Goal: Register for event/course

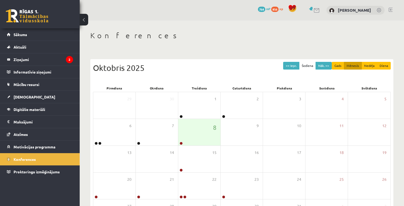
click at [50, 61] on legend "Ziņojumi 2" at bounding box center [44, 59] width 60 height 12
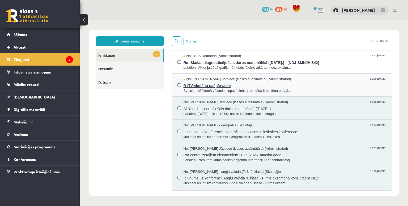
click at [339, 82] on span "R1TV skolēnu pašpārvalde" at bounding box center [285, 85] width 203 height 7
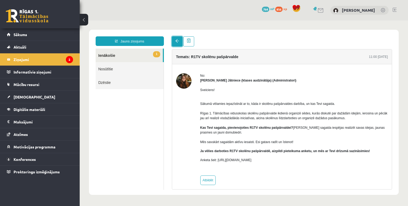
click at [177, 41] on span at bounding box center [177, 41] width 4 height 4
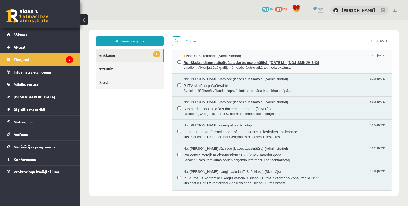
click at [330, 59] on span "Re: Skolas diagnosticējošais darbs matemātikā (07.11.2025.) - [NDJ-SMNJH-842]" at bounding box center [285, 62] width 203 height 7
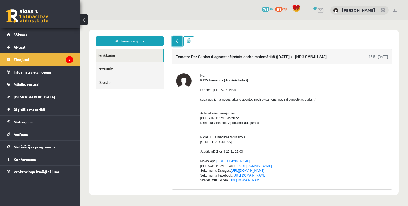
click at [179, 44] on link at bounding box center [177, 41] width 11 height 10
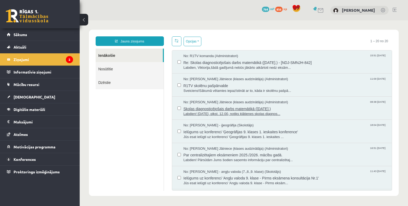
click at [334, 109] on span "Skolas diagnosticējošais darbs matemātikā (07.11.2025.)" at bounding box center [285, 108] width 203 height 7
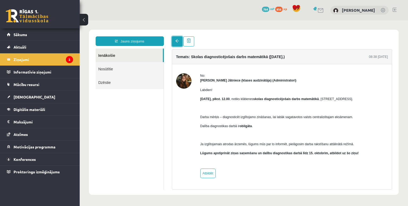
click at [179, 45] on link at bounding box center [177, 41] width 11 height 10
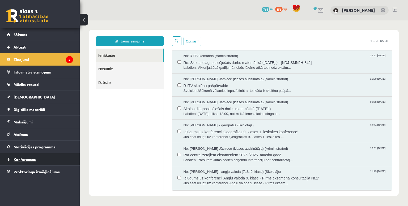
click at [60, 158] on link "Konferences" at bounding box center [40, 159] width 66 height 12
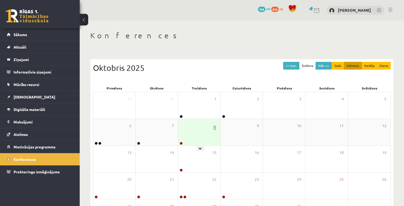
drag, startPoint x: 191, startPoint y: 127, endPoint x: 192, endPoint y: 141, distance: 14.1
click at [191, 128] on div "8" at bounding box center [199, 132] width 42 height 27
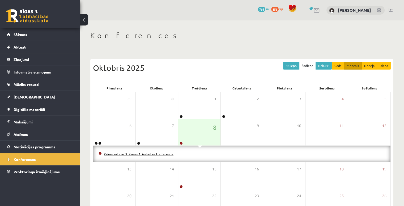
click at [138, 154] on link "Krievu valodas 9. klases 1. ieskaites konference" at bounding box center [139, 154] width 70 height 4
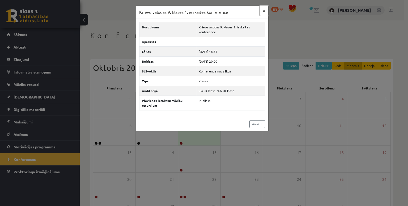
click at [264, 12] on button "×" at bounding box center [264, 11] width 9 height 10
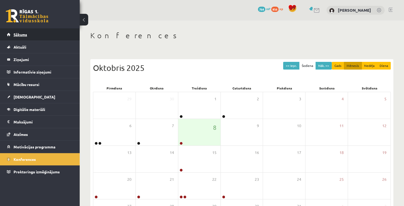
click at [36, 33] on link "Sākums" at bounding box center [40, 34] width 66 height 12
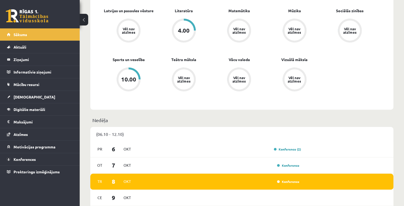
scroll to position [319, 0]
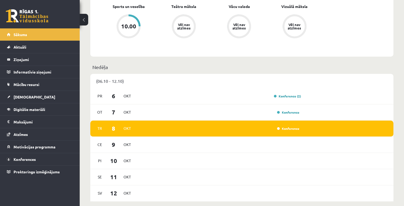
click at [293, 127] on div "Konference" at bounding box center [288, 128] width 27 height 5
click at [290, 129] on link "Konference" at bounding box center [288, 129] width 22 height 4
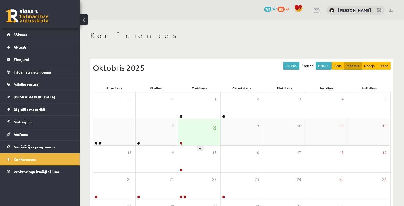
click at [186, 132] on div "8" at bounding box center [199, 132] width 42 height 27
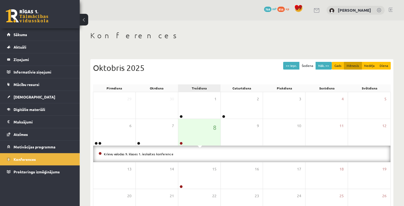
click at [201, 86] on div "Trešdiena" at bounding box center [199, 88] width 43 height 7
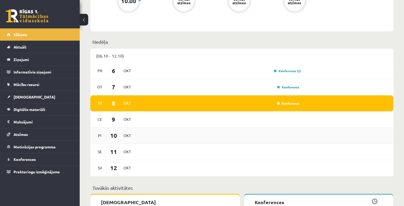
scroll to position [390, 0]
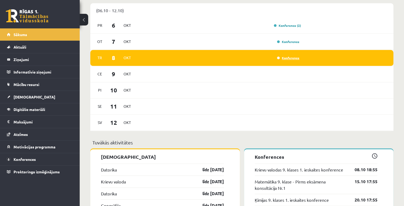
click at [291, 60] on link "Konference" at bounding box center [288, 58] width 22 height 4
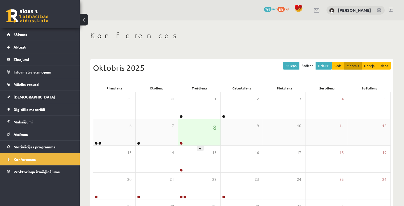
click at [213, 138] on div "8" at bounding box center [199, 132] width 42 height 27
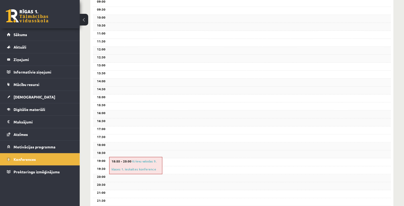
scroll to position [168, 0]
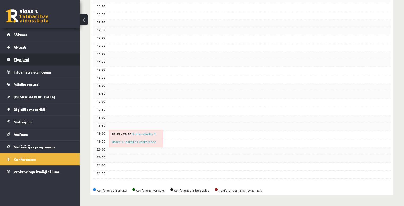
click at [50, 55] on legend "Ziņojumi 0" at bounding box center [44, 59] width 60 height 12
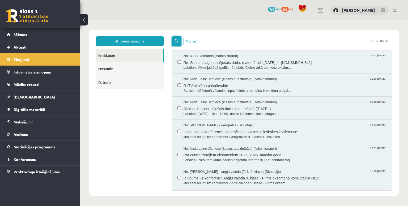
click at [179, 42] on link at bounding box center [177, 41] width 10 height 10
click at [40, 72] on legend "Informatīvie ziņojumi 0" at bounding box center [44, 72] width 60 height 12
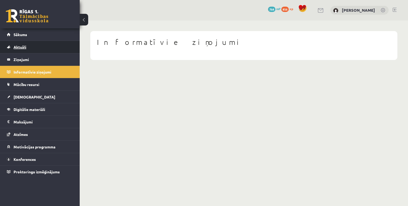
click at [51, 51] on link "Aktuāli" at bounding box center [40, 47] width 66 height 12
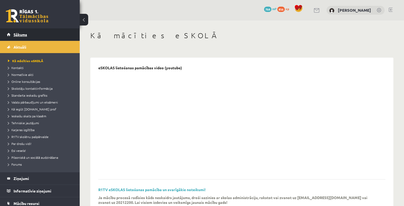
click at [26, 38] on link "Sākums" at bounding box center [40, 34] width 66 height 12
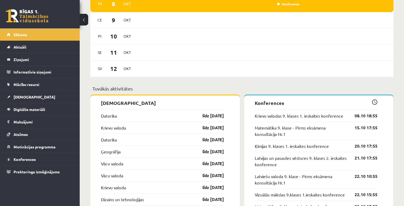
scroll to position [452, 0]
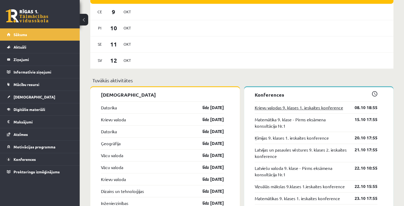
click at [318, 108] on link "Krievu valodas 9. klases 1. ieskaites konference" at bounding box center [299, 107] width 89 height 6
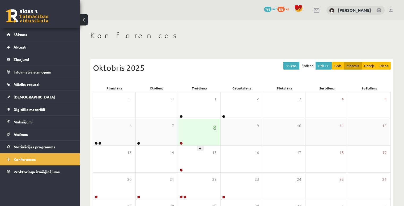
click at [203, 136] on div "8" at bounding box center [199, 132] width 42 height 27
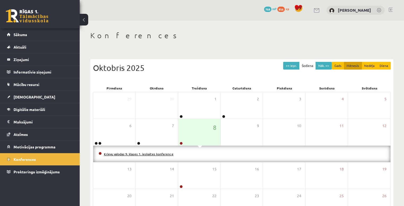
click at [160, 154] on link "Krievu valodas 9. klases 1. ieskaites konference" at bounding box center [139, 154] width 70 height 4
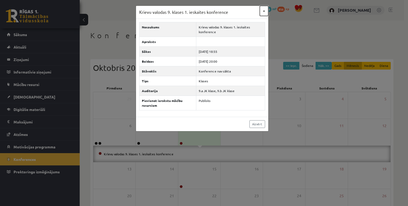
click at [263, 11] on button "×" at bounding box center [264, 11] width 9 height 10
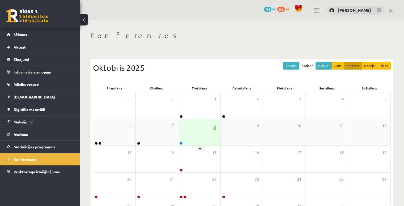
click at [190, 133] on div "8" at bounding box center [199, 132] width 42 height 27
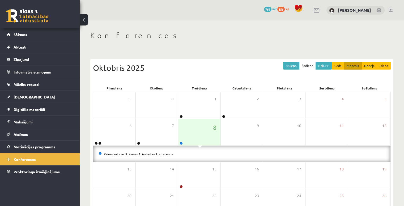
click at [162, 150] on div "Krievu valodas 9. klases 1. ieskaites konference" at bounding box center [241, 154] width 297 height 16
click at [161, 153] on link "Krievu valodas 9. klases 1. ieskaites konference" at bounding box center [139, 154] width 70 height 4
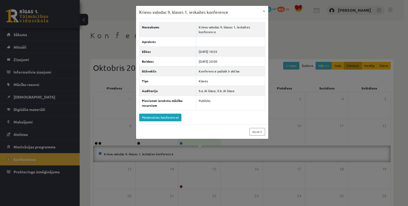
click at [104, 79] on div "Krievu valodas 9. klases 1. ieskaites konference × Nosaukums Krievu valodas 9. …" at bounding box center [204, 103] width 408 height 206
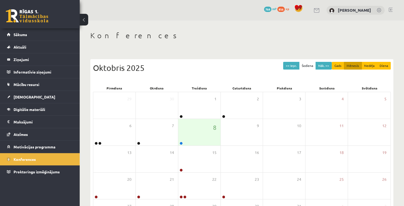
click at [96, 46] on div "Konferences << Iepr. Šodiena Nāk. >> Gads Mēnesis Nedēļa Diena Oktobris 2025 Pi…" at bounding box center [242, 136] width 325 height 233
click at [52, 70] on legend "Informatīvie ziņojumi 0" at bounding box center [44, 72] width 60 height 12
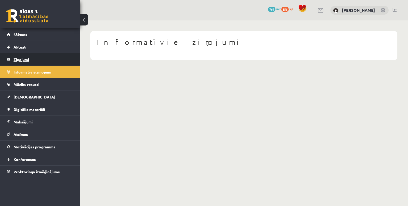
click at [48, 60] on legend "Ziņojumi 0" at bounding box center [44, 59] width 60 height 12
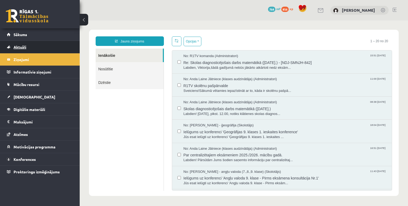
click at [45, 52] on link "Aktuāli" at bounding box center [40, 47] width 66 height 12
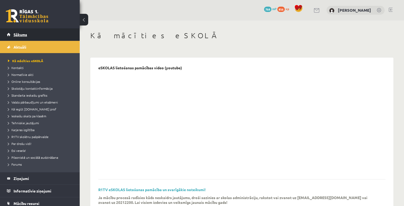
click at [32, 36] on link "Sākums" at bounding box center [40, 34] width 66 height 12
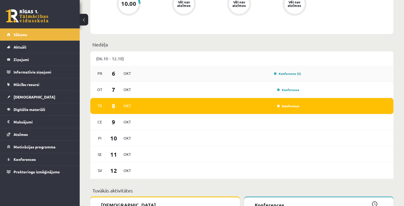
scroll to position [346, 0]
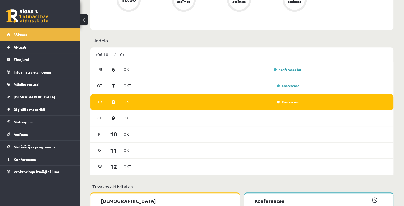
click at [291, 102] on link "Konference" at bounding box center [288, 102] width 22 height 4
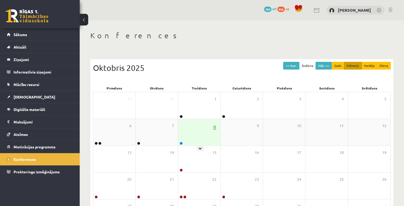
click at [187, 128] on div "8" at bounding box center [199, 132] width 42 height 27
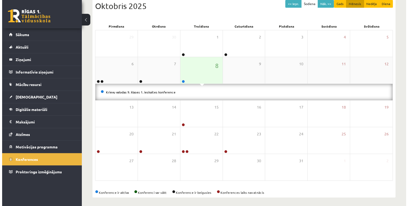
scroll to position [64, 0]
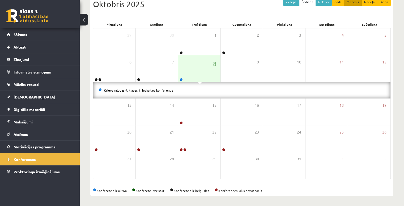
drag, startPoint x: 164, startPoint y: 92, endPoint x: 163, endPoint y: 90, distance: 2.7
click at [163, 92] on li "Krievu valodas 9. klases 1. ieskaites konference" at bounding box center [242, 90] width 287 height 6
click at [163, 90] on link "Krievu valodas 9. klases 1. ieskaites konference" at bounding box center [139, 90] width 70 height 4
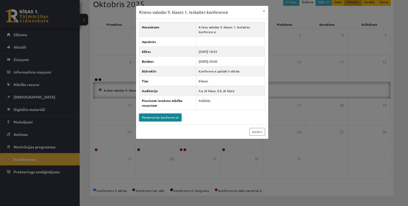
click at [155, 114] on link "Pievienoties konferencei" at bounding box center [160, 118] width 42 height 8
